Goal: Transaction & Acquisition: Book appointment/travel/reservation

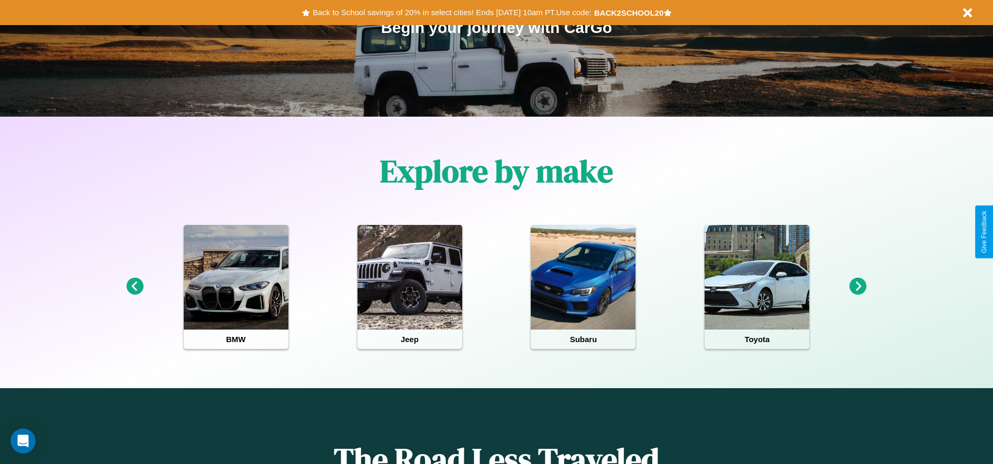
scroll to position [217, 0]
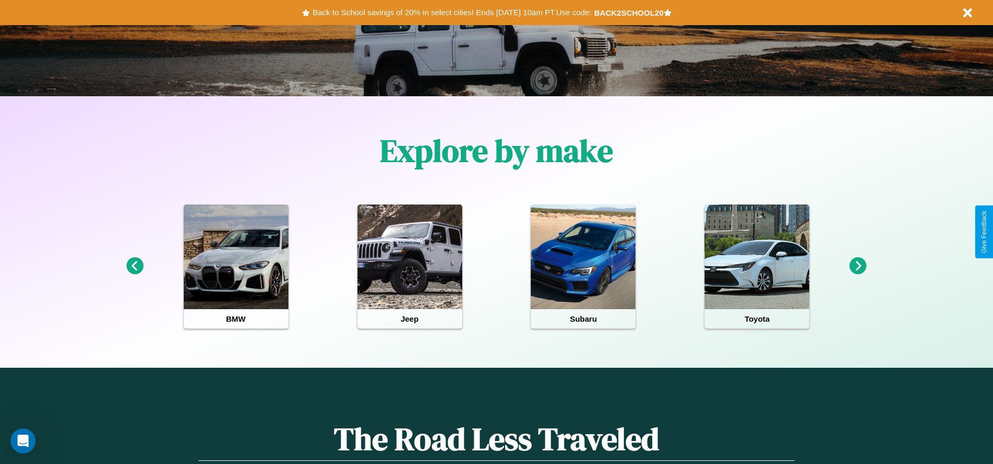
click at [858, 266] on icon at bounding box center [857, 266] width 17 height 17
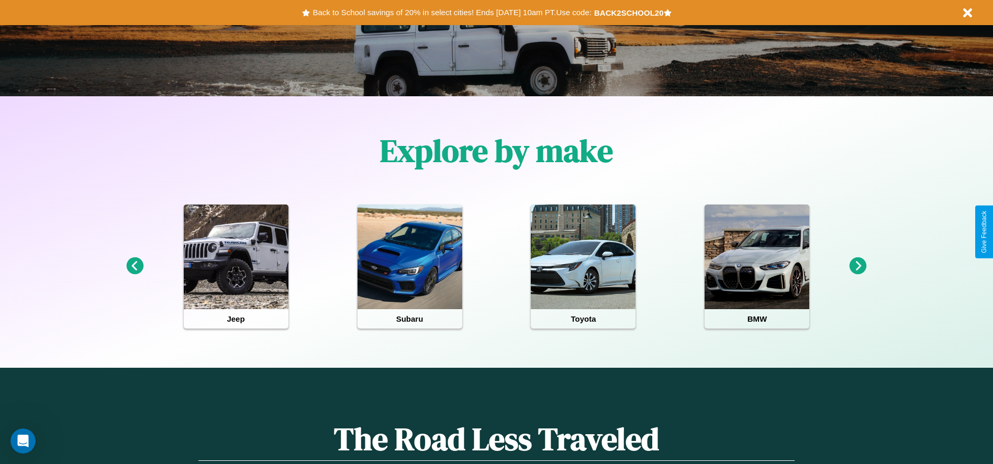
click at [858, 266] on icon at bounding box center [857, 266] width 17 height 17
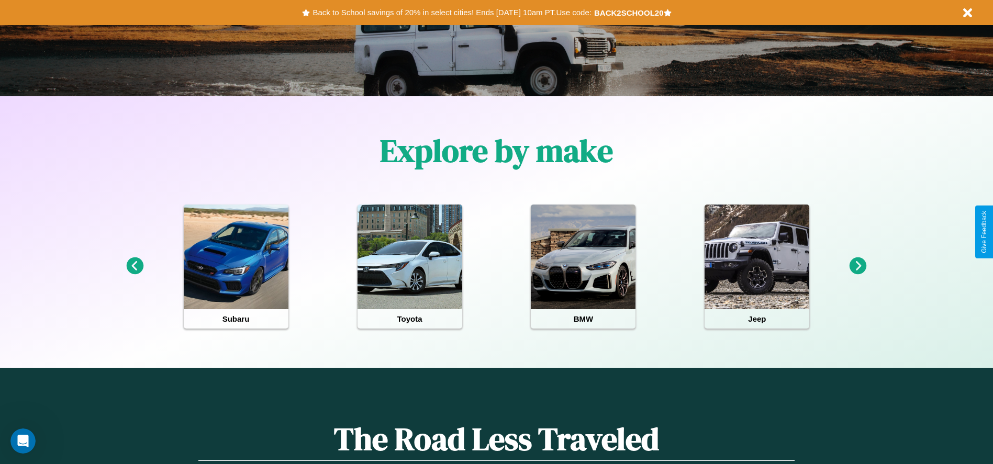
click at [135, 266] on icon at bounding box center [134, 266] width 17 height 17
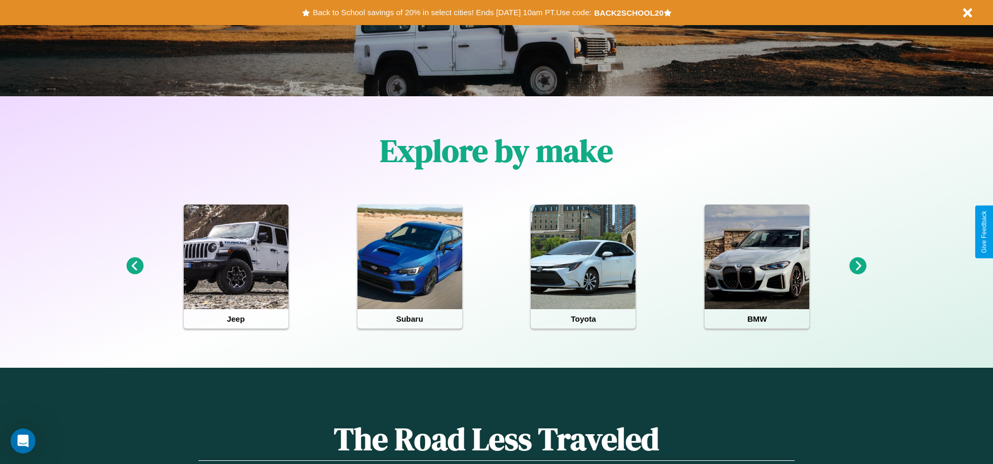
click at [858, 266] on icon at bounding box center [857, 266] width 17 height 17
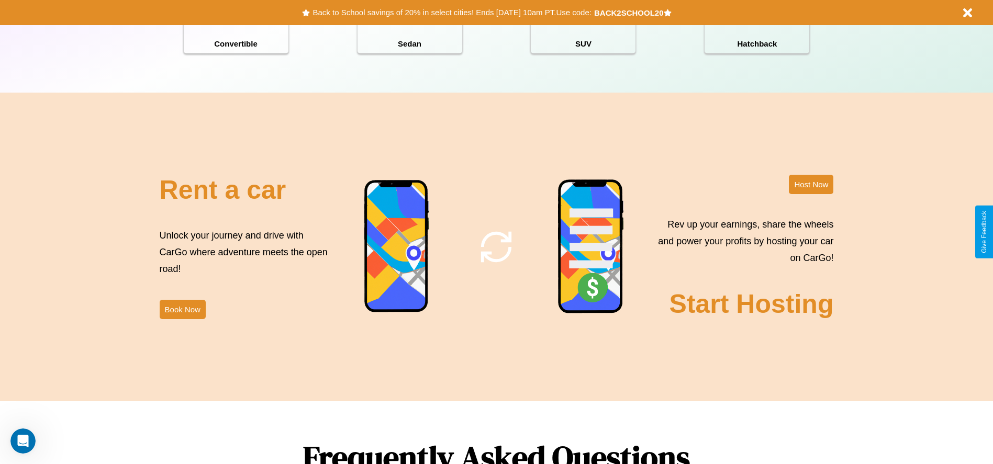
scroll to position [1266, 0]
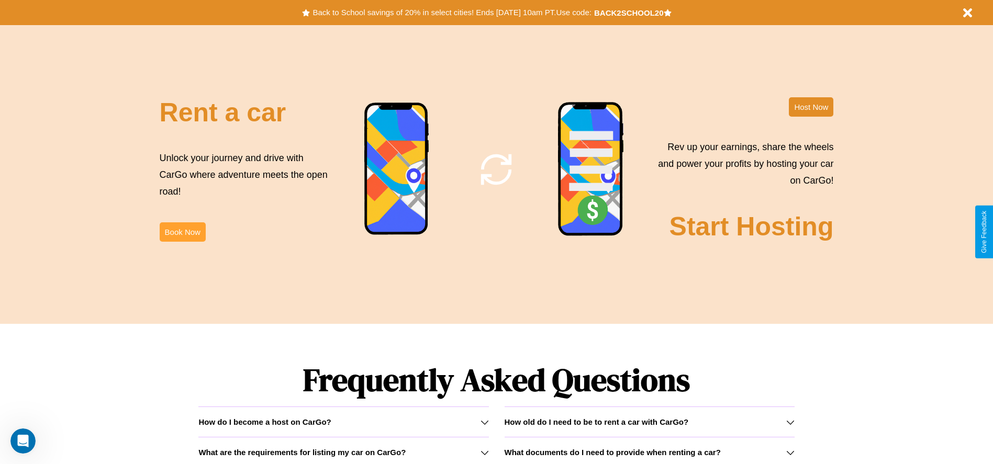
click at [182, 232] on button "Book Now" at bounding box center [183, 231] width 46 height 19
